Goal: Information Seeking & Learning: Learn about a topic

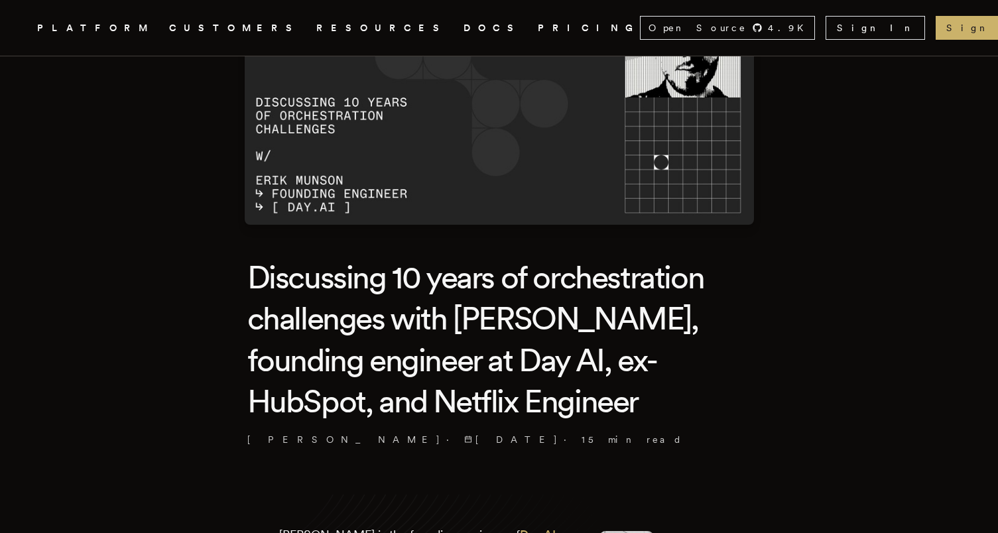
scroll to position [266, 0]
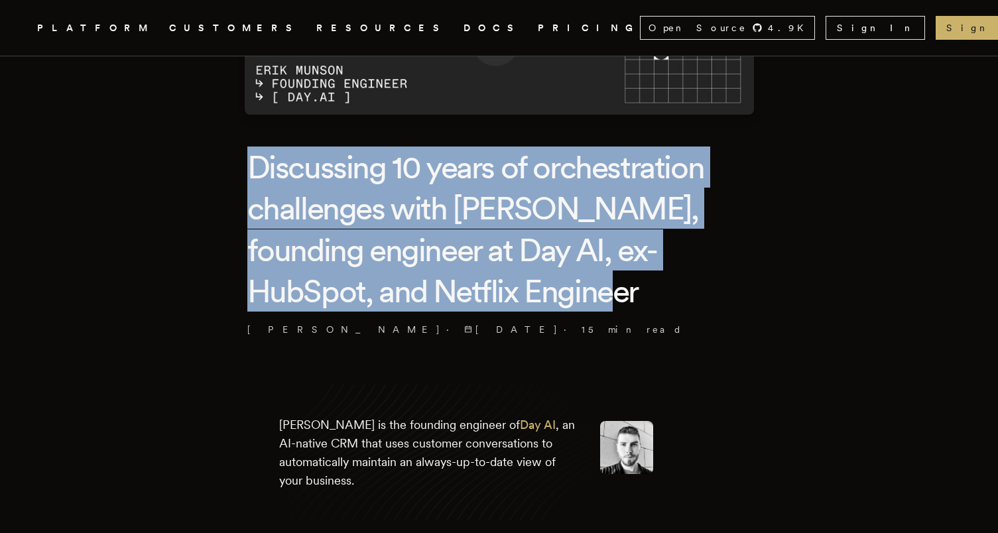
drag, startPoint x: 241, startPoint y: 178, endPoint x: 653, endPoint y: 312, distance: 433.9
click at [667, 297] on h1 "Discussing 10 years of orchestration challenges with [PERSON_NAME], founding en…" at bounding box center [499, 230] width 504 height 166
drag, startPoint x: 683, startPoint y: 301, endPoint x: 206, endPoint y: 167, distance: 495.7
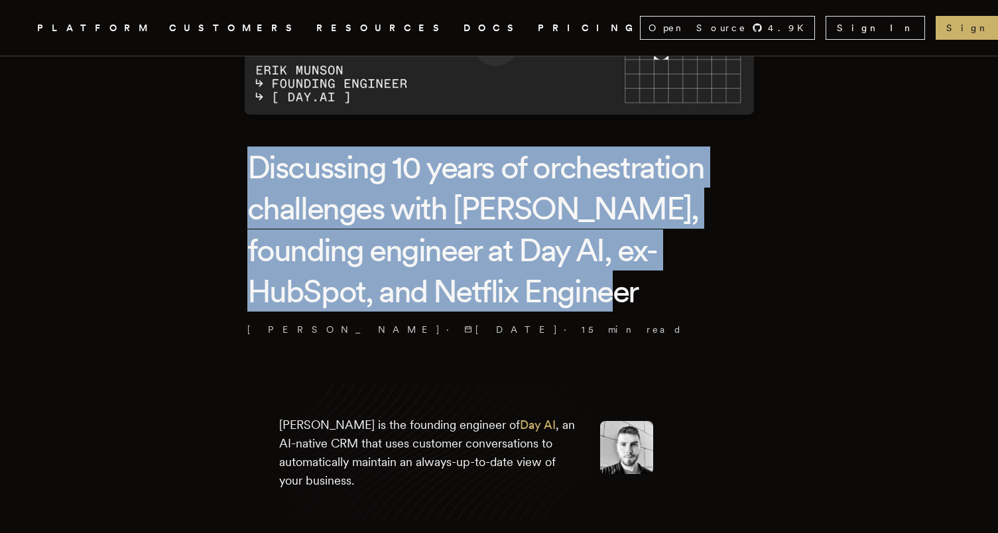
scroll to position [547, 0]
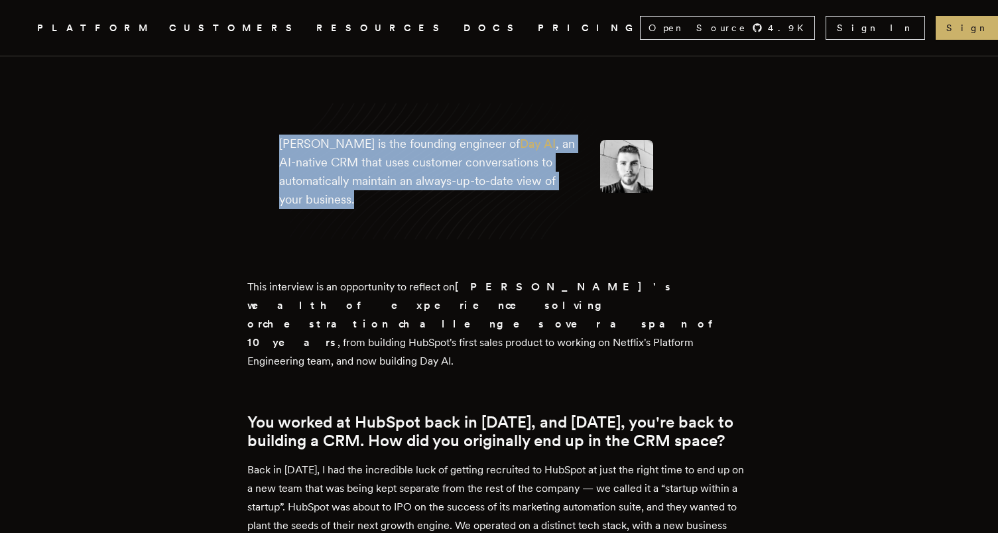
drag, startPoint x: 279, startPoint y: 131, endPoint x: 391, endPoint y: 236, distance: 153.0
click at [391, 236] on div "[PERSON_NAME] is the founding engineer of Day AI , an AI-native CRM that uses c…" at bounding box center [499, 172] width 504 height 170
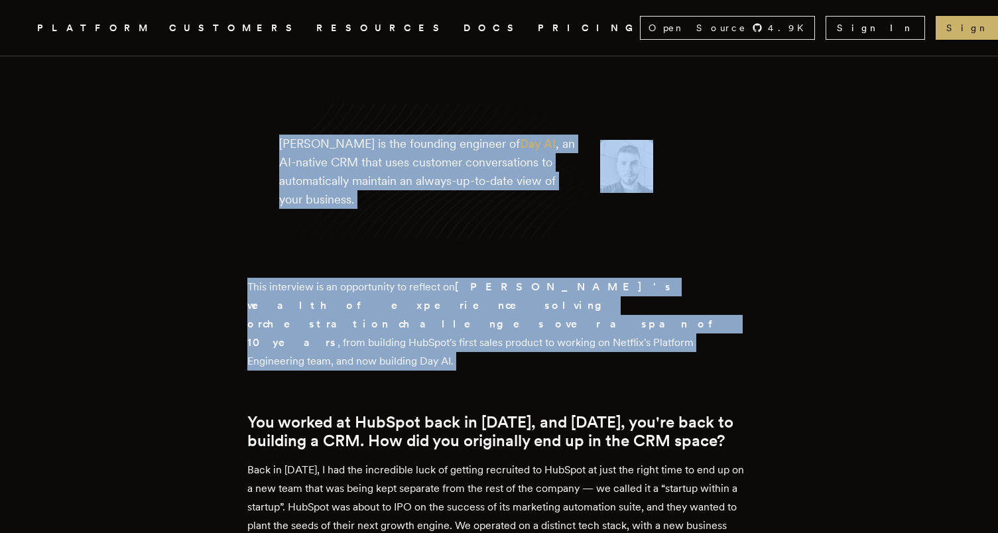
drag, startPoint x: 464, startPoint y: 368, endPoint x: 285, endPoint y: 138, distance: 291.2
click at [285, 138] on p "[PERSON_NAME] is the founding engineer of Day AI , an AI-native CRM that uses c…" at bounding box center [429, 172] width 300 height 74
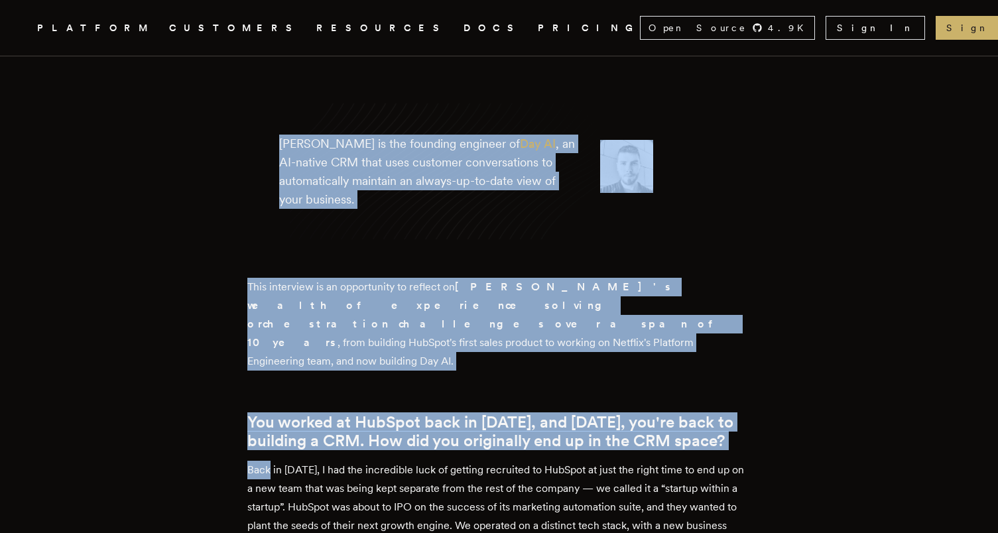
drag, startPoint x: 285, startPoint y: 138, endPoint x: 571, endPoint y: 435, distance: 412.0
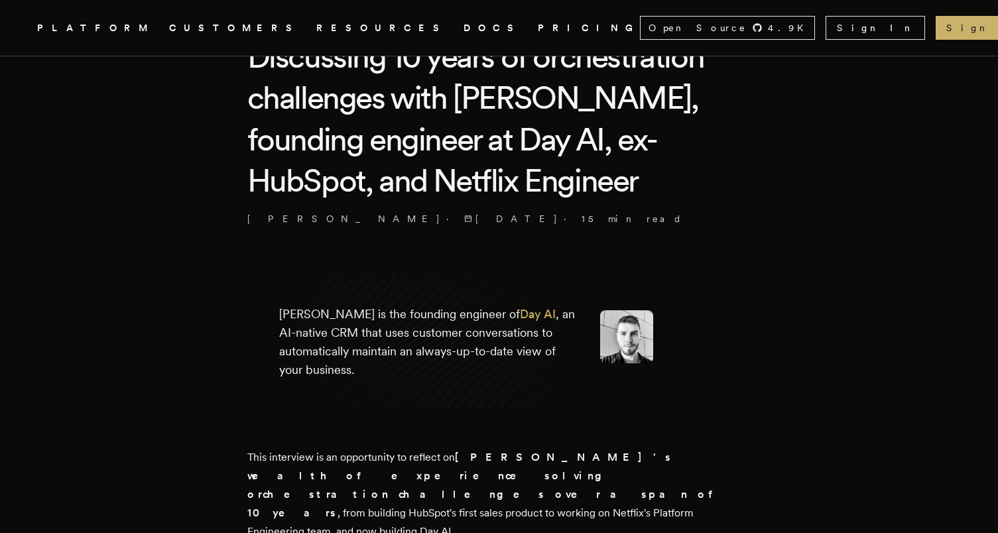
scroll to position [350, 0]
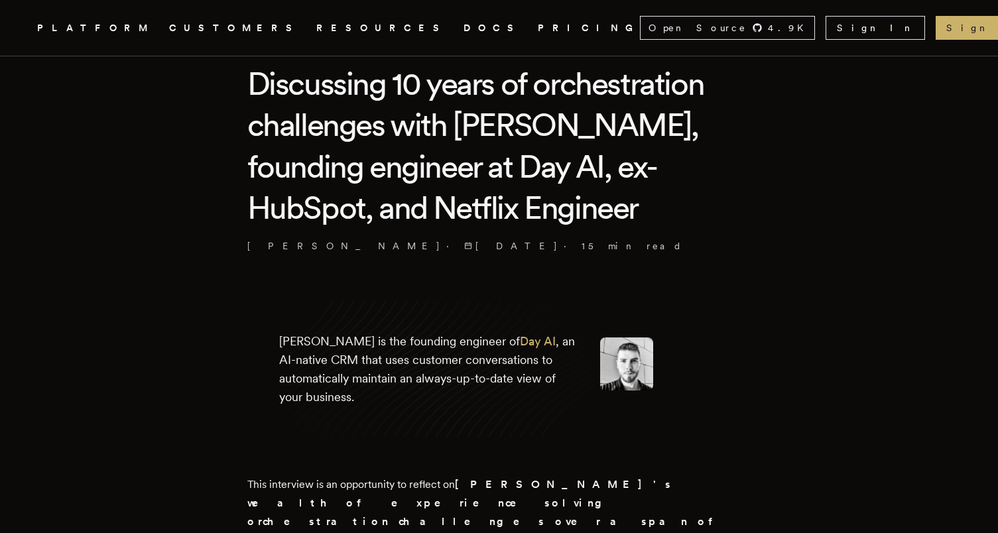
click at [63, 27] on icon "Global" at bounding box center [161, 78] width 196 height 110
